Goal: Ask a question: Seek information or help from site administrators or community

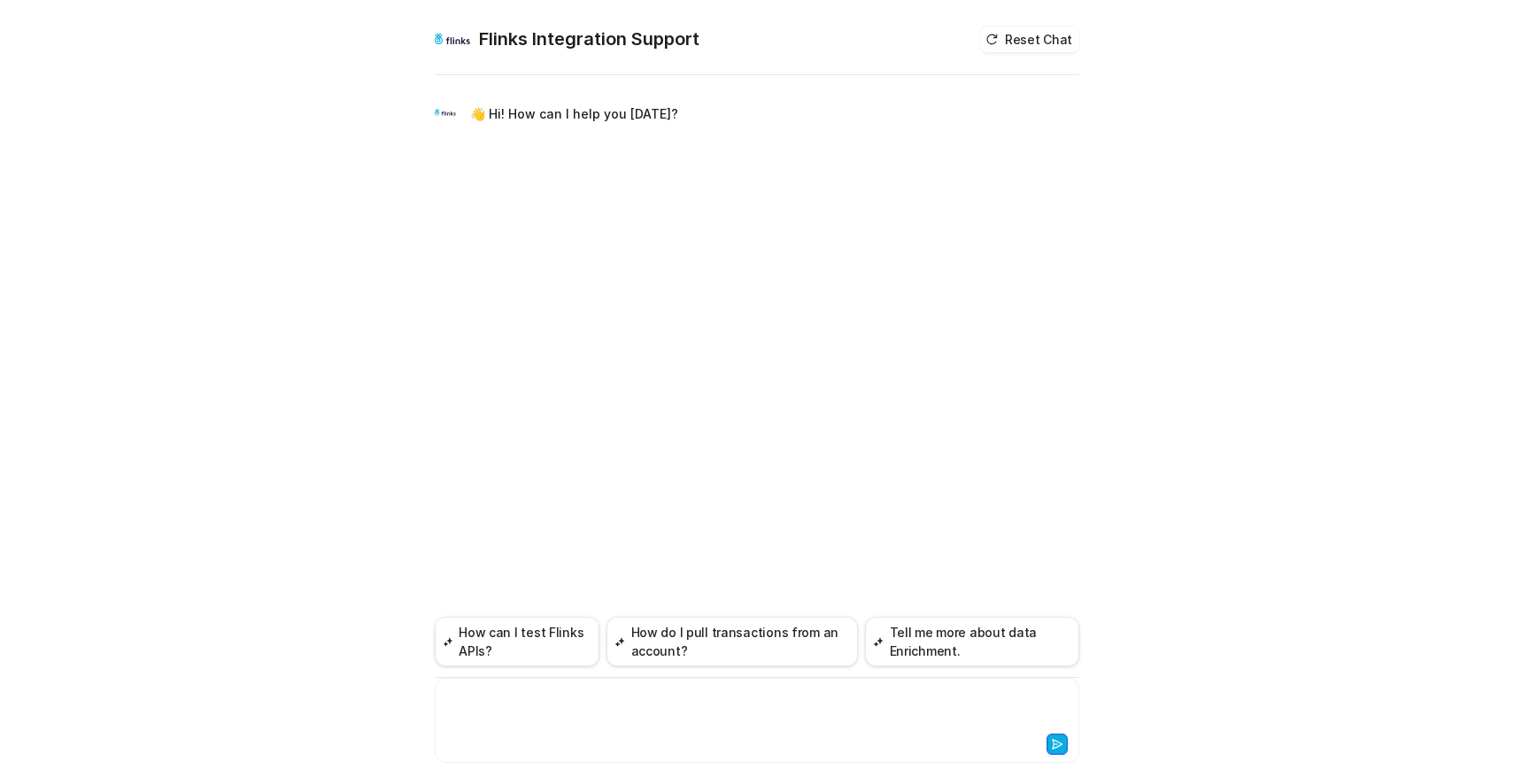
click at [550, 730] on div at bounding box center [757, 710] width 635 height 41
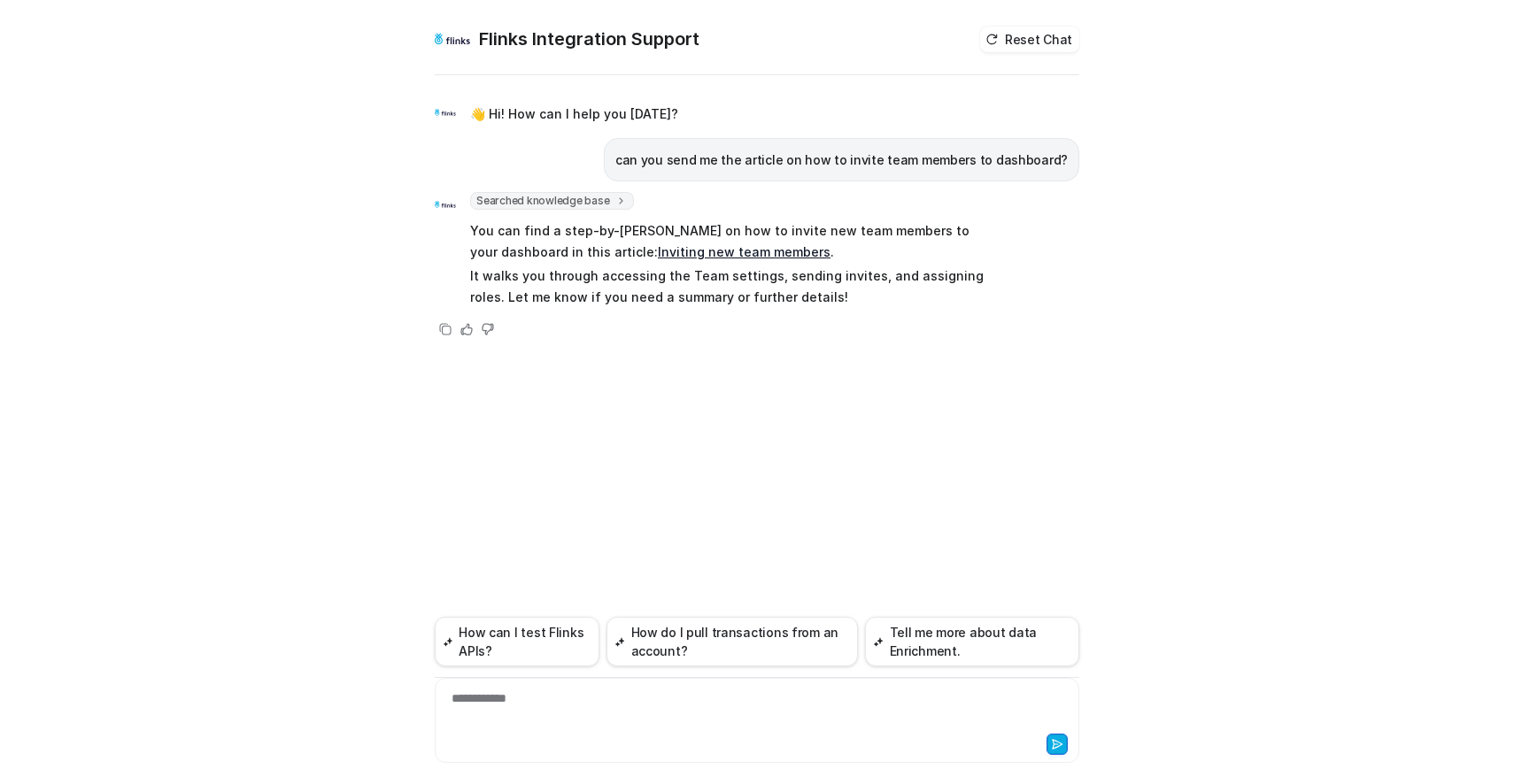
click at [673, 252] on link "Inviting new team members" at bounding box center [744, 251] width 173 height 15
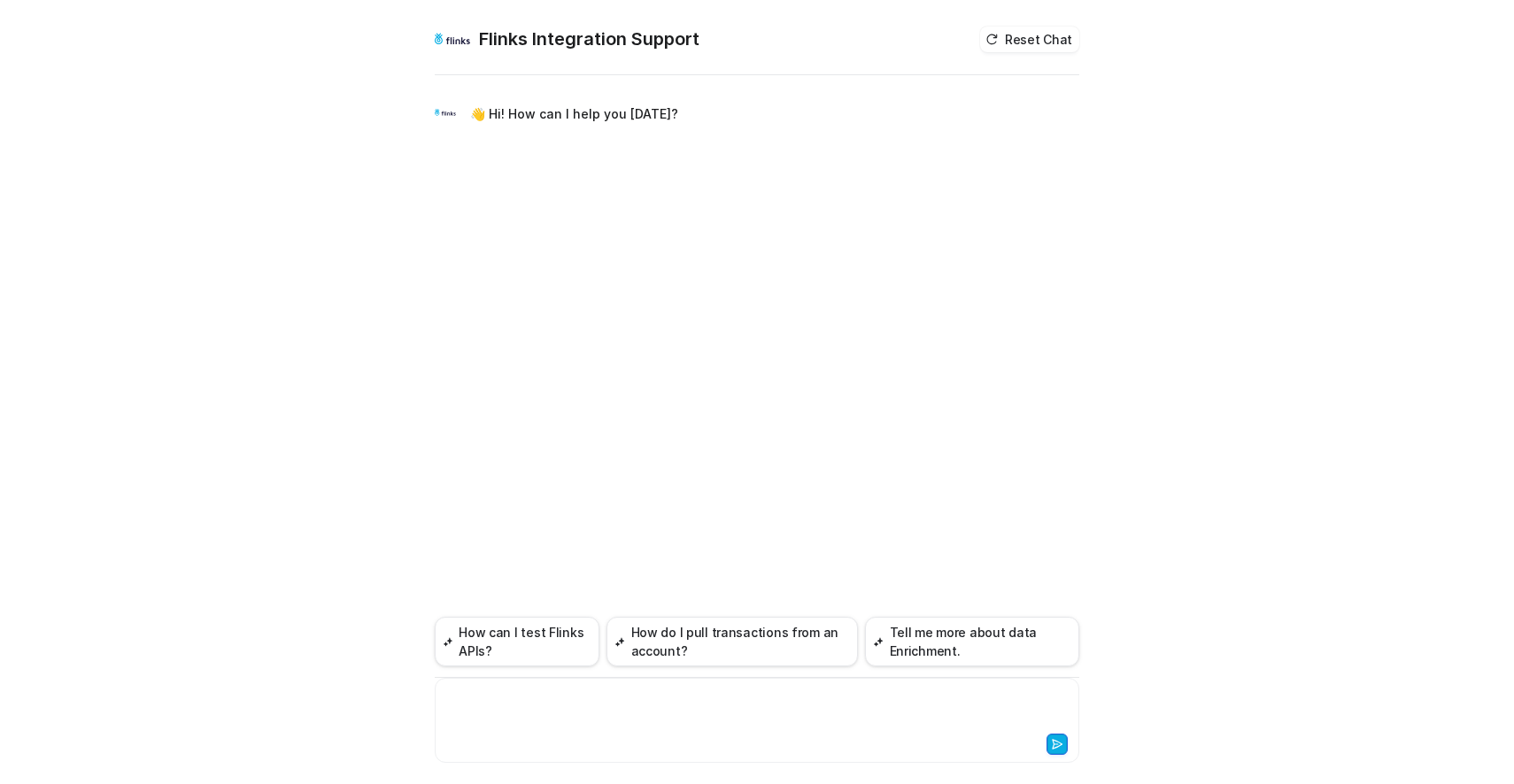
click at [600, 723] on div at bounding box center [757, 710] width 635 height 41
click at [494, 693] on div "**********" at bounding box center [757, 710] width 635 height 41
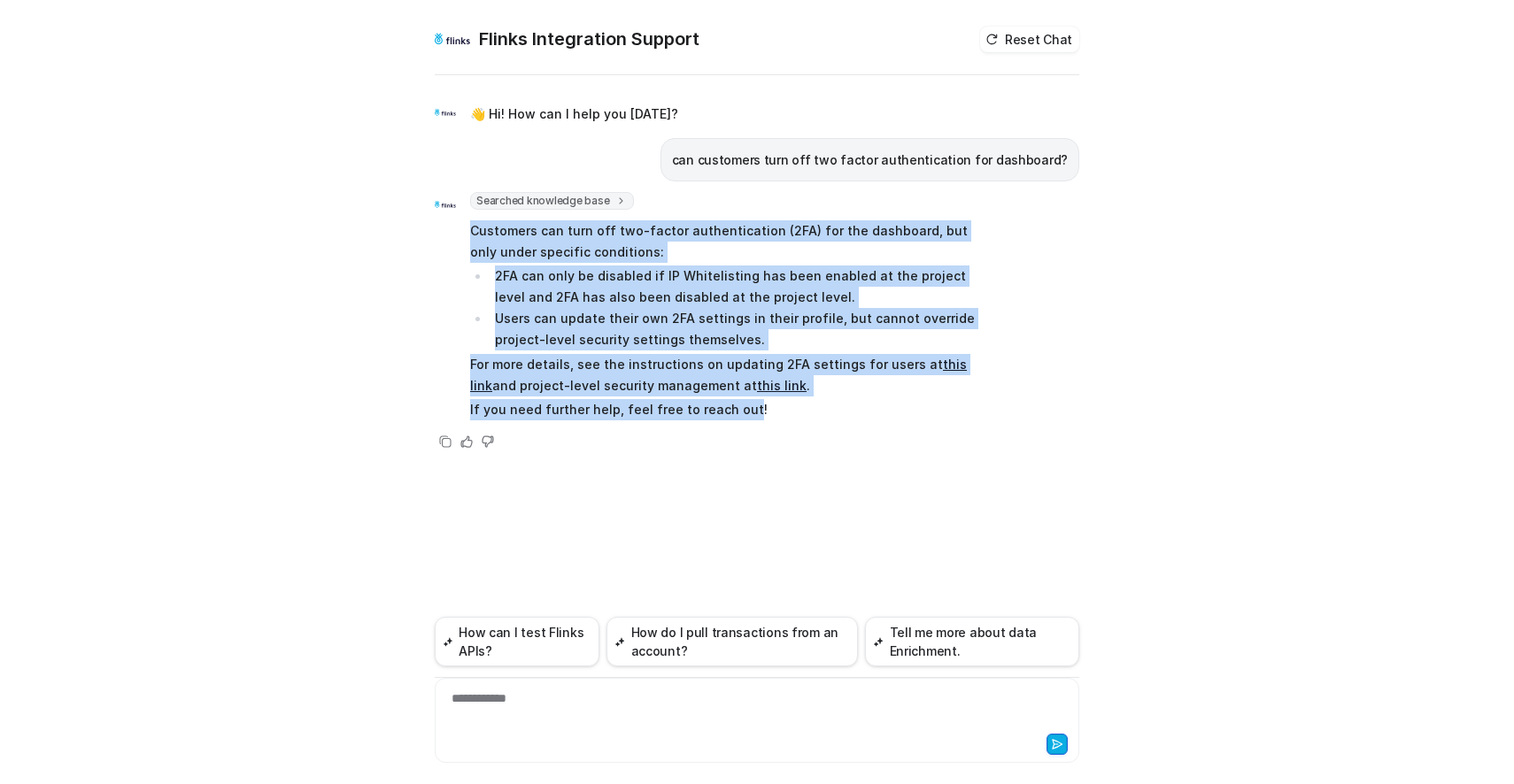
drag, startPoint x: 739, startPoint y: 409, endPoint x: 470, endPoint y: 233, distance: 321.5
click at [471, 233] on span "Customers can turn off two-factor authentication (2FA) for the dashboard, but o…" at bounding box center [729, 320] width 518 height 207
copy span "Customers can turn off two-factor authentication (2FA) for the dashboard, but o…"
